Goal: Navigation & Orientation: Understand site structure

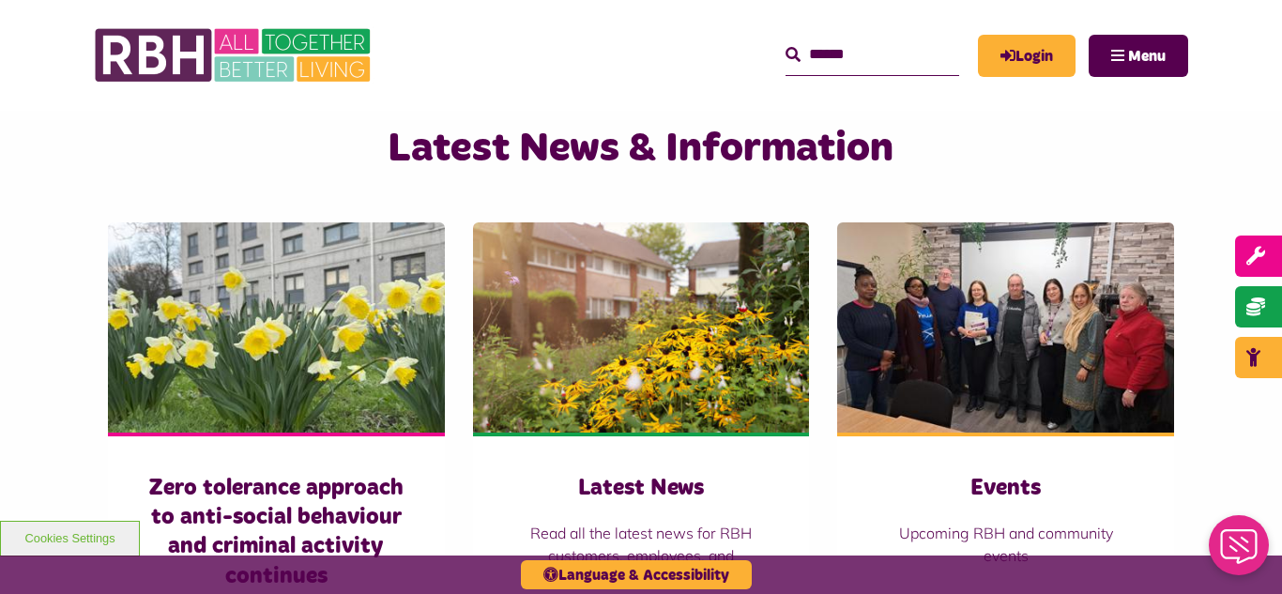
scroll to position [1276, 0]
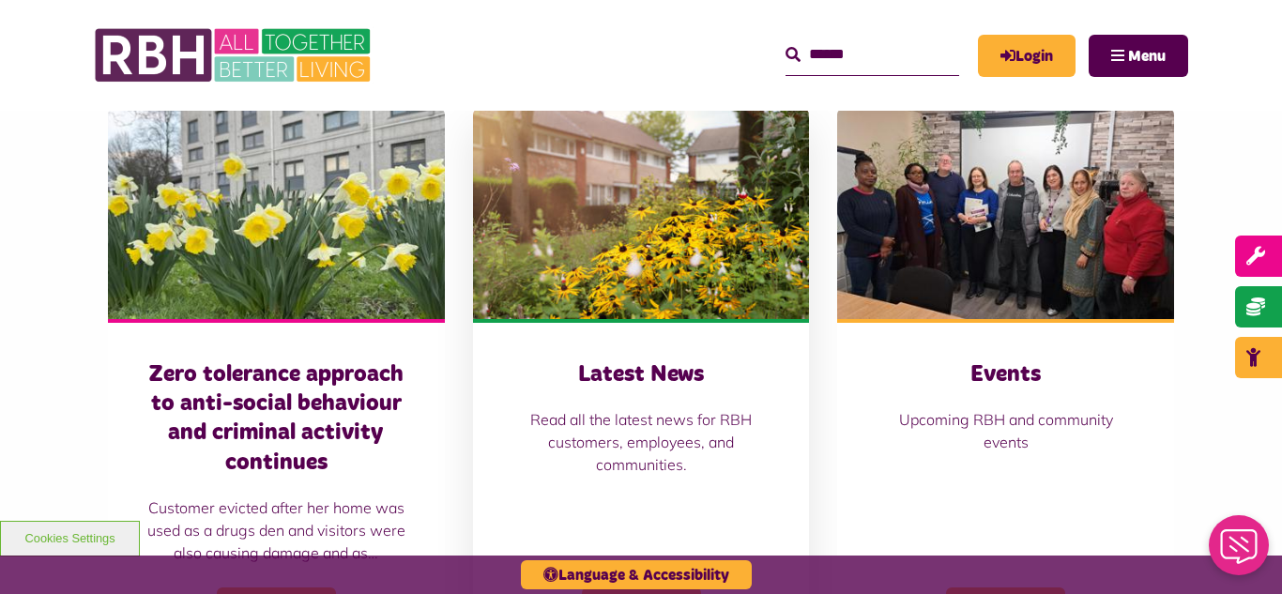
click at [649, 226] on img at bounding box center [641, 214] width 337 height 210
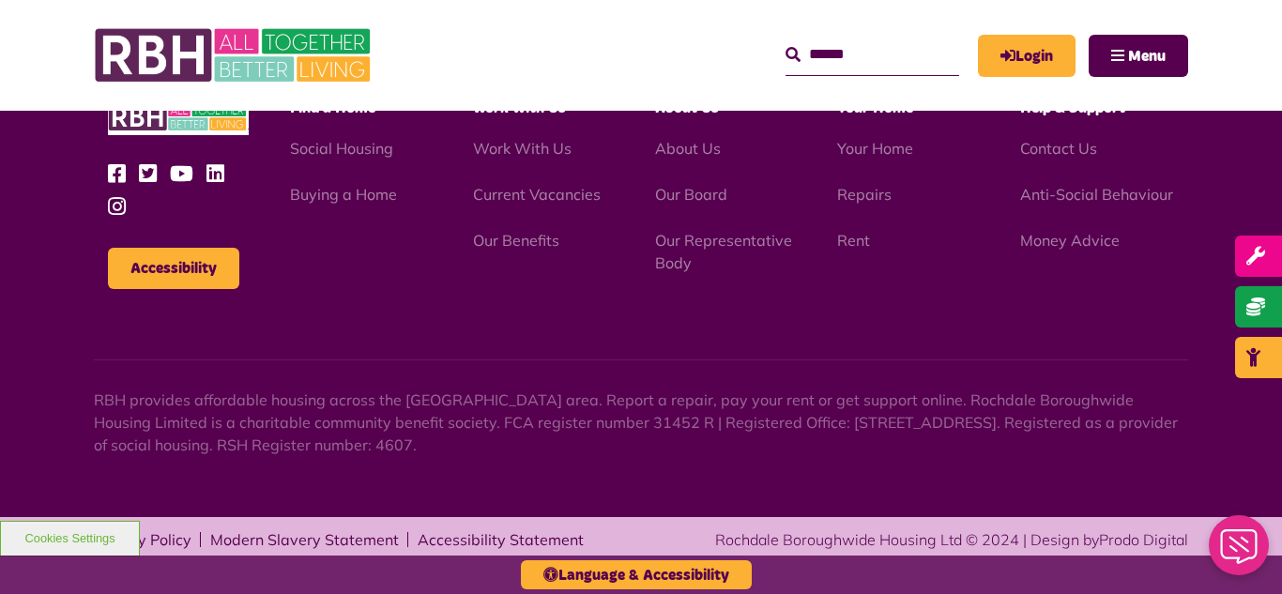
scroll to position [2042, 0]
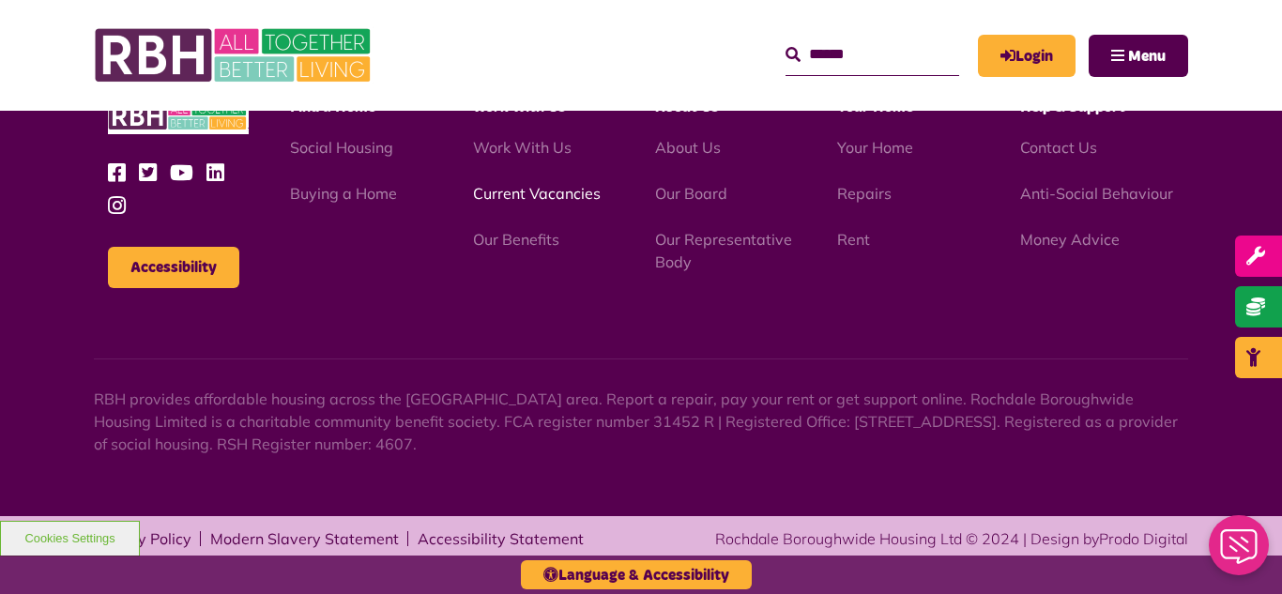
click at [495, 190] on link "Current Vacancies" at bounding box center [537, 193] width 128 height 19
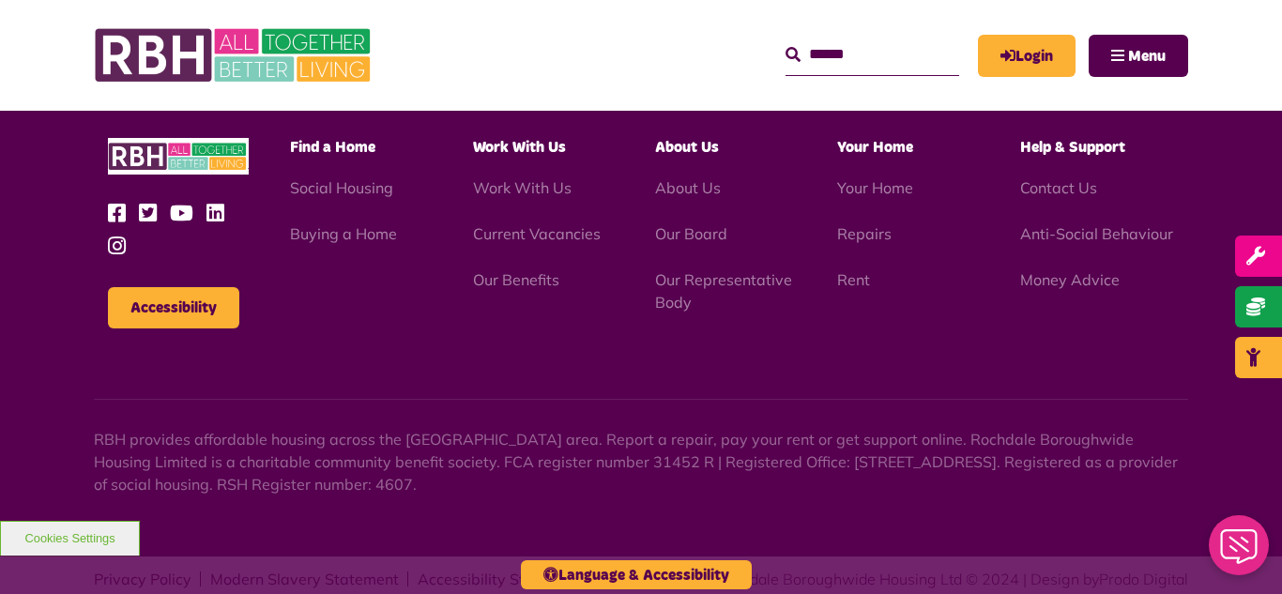
scroll to position [2714, 0]
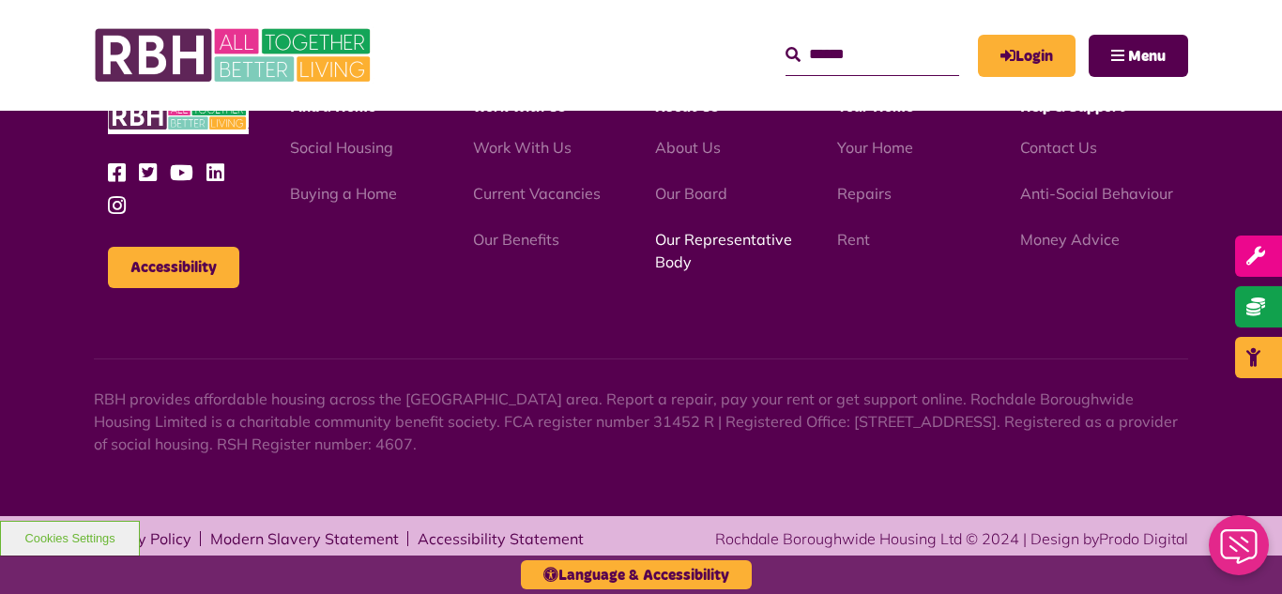
click at [731, 242] on link "Our Representative Body" at bounding box center [723, 250] width 137 height 41
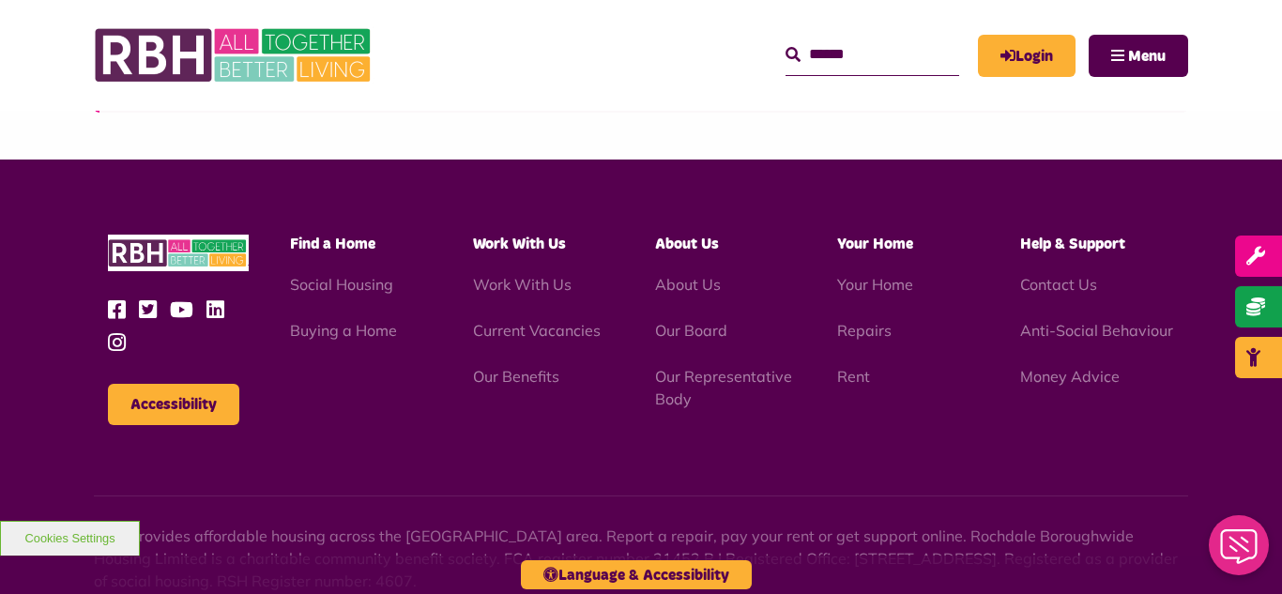
scroll to position [5447, 0]
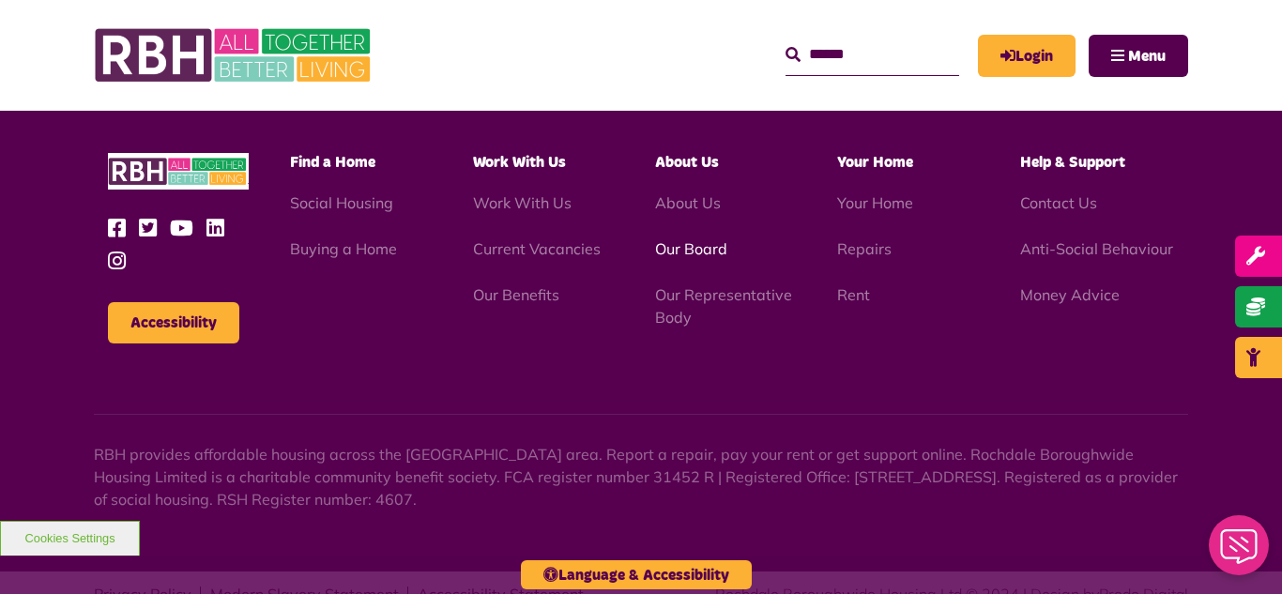
click at [684, 239] on link "Our Board" at bounding box center [691, 248] width 72 height 19
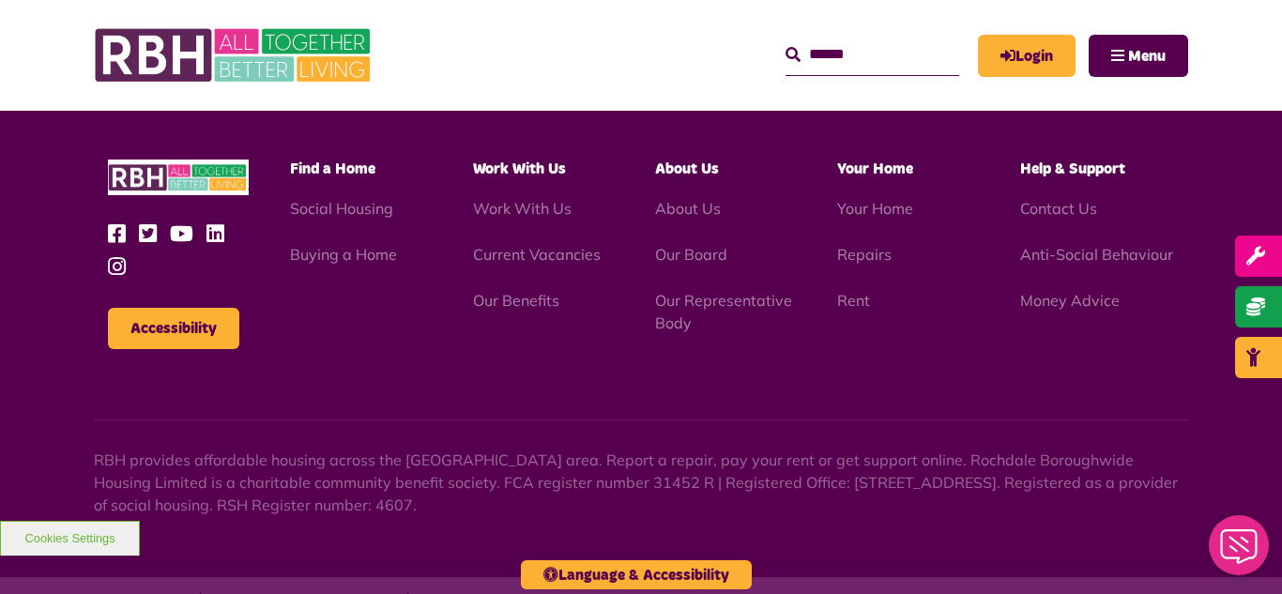
scroll to position [4927, 0]
